Goal: Find specific page/section: Find specific page/section

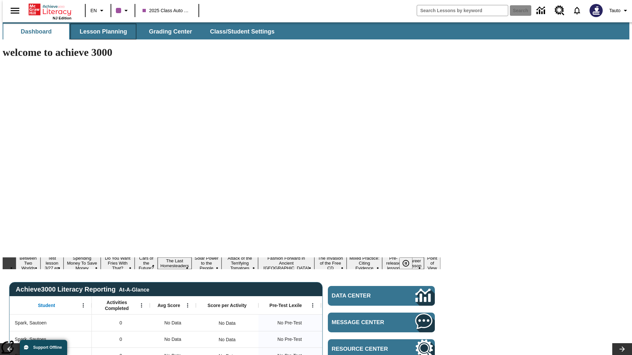
click at [101, 32] on span "Lesson Planning" at bounding box center [103, 32] width 47 height 8
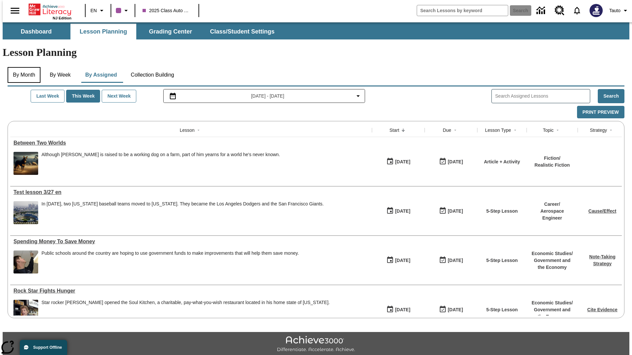
click at [22, 67] on button "By Month" at bounding box center [24, 75] width 33 height 16
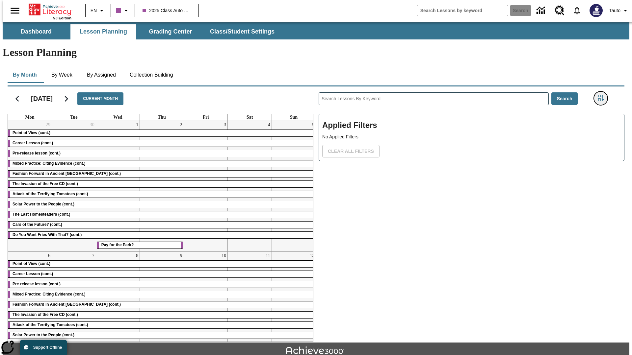
click at [603, 95] on icon "Filters Side menu" at bounding box center [601, 98] width 6 height 6
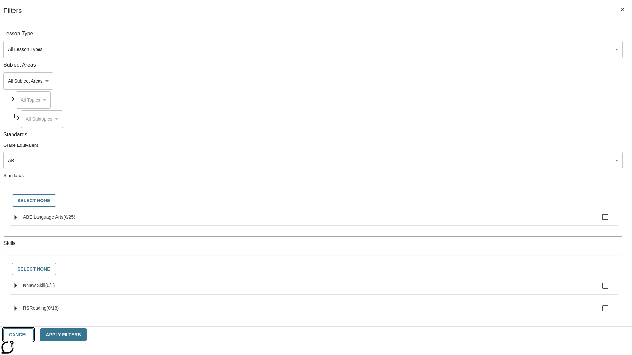
click at [34, 335] on button "Cancel" at bounding box center [18, 335] width 30 height 13
click at [47, 9] on icon "Home" at bounding box center [51, 9] width 44 height 13
